Goal: Task Accomplishment & Management: Use online tool/utility

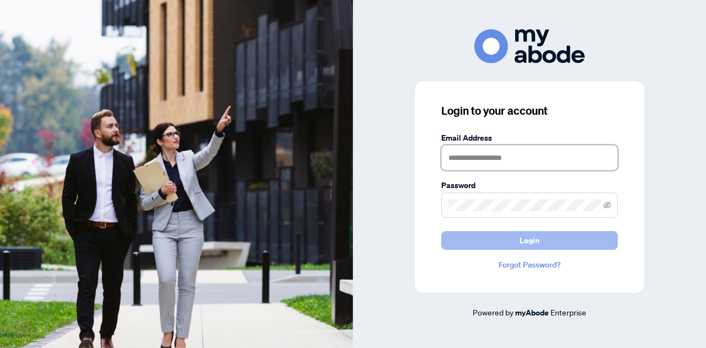
type input "**********"
click at [510, 236] on button "Login" at bounding box center [529, 240] width 176 height 19
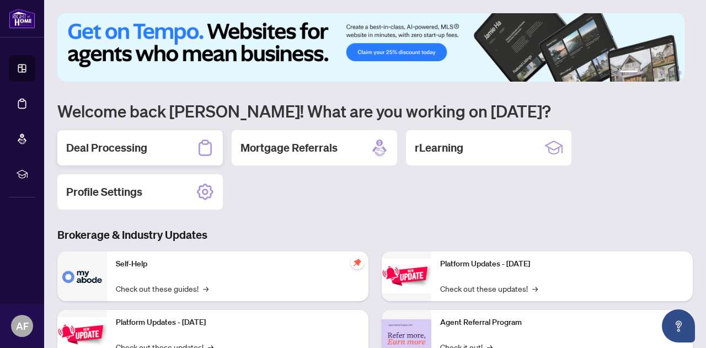
click at [97, 145] on h2 "Deal Processing" at bounding box center [106, 147] width 81 height 15
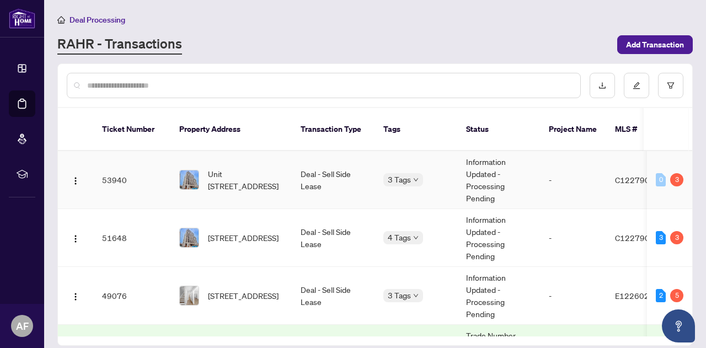
click at [263, 176] on span "Unit [STREET_ADDRESS]" at bounding box center [245, 180] width 75 height 24
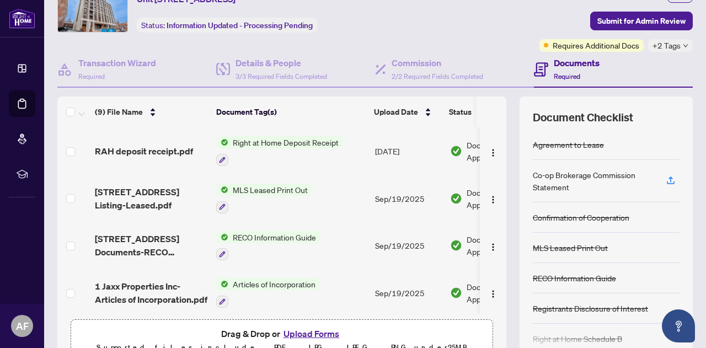
click at [254, 142] on span "Right at Home Deposit Receipt" at bounding box center [285, 142] width 115 height 12
click at [182, 148] on span "RAH deposit receipt.pdf" at bounding box center [144, 150] width 98 height 13
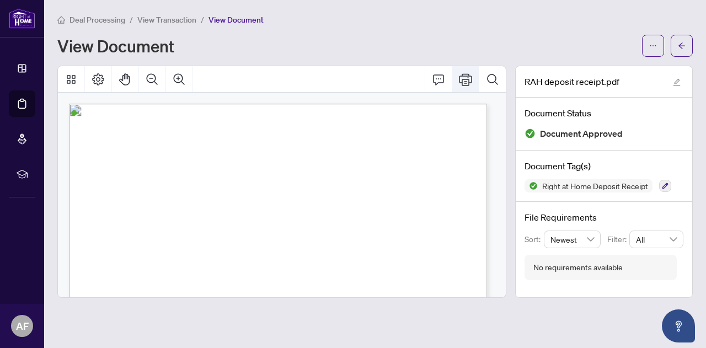
click at [469, 81] on icon "Print" at bounding box center [465, 79] width 13 height 12
